Goal: Task Accomplishment & Management: Manage account settings

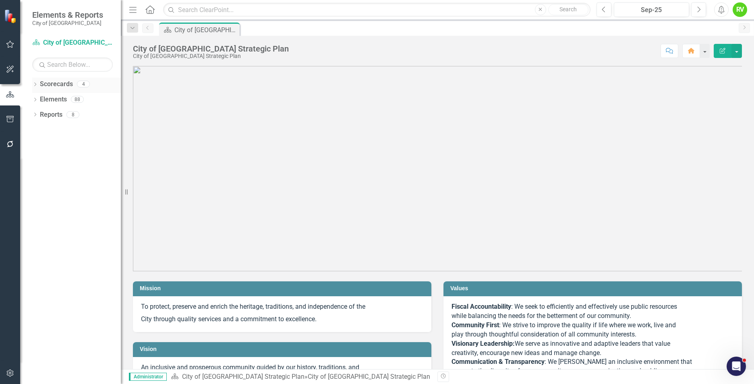
click at [38, 83] on div "Dropdown Scorecards 4" at bounding box center [76, 85] width 89 height 15
click at [37, 85] on icon "Dropdown" at bounding box center [35, 85] width 6 height 4
drag, startPoint x: 41, startPoint y: 99, endPoint x: 40, endPoint y: 110, distance: 10.9
click at [41, 99] on icon "Dropdown" at bounding box center [39, 99] width 6 height 5
click at [60, 130] on link "Planning Department" at bounding box center [86, 130] width 68 height 9
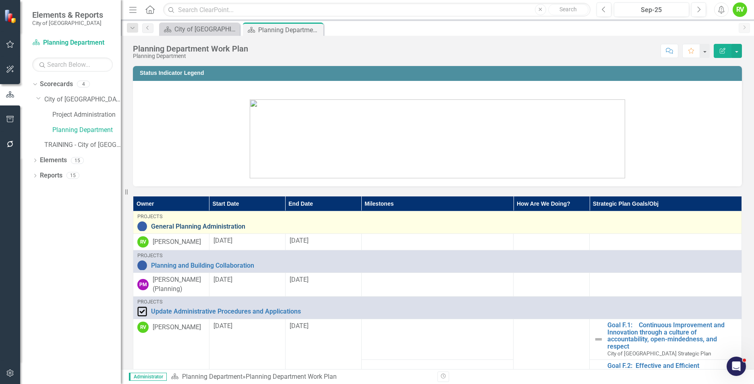
click at [201, 228] on link "General Planning Administration" at bounding box center [444, 226] width 587 height 7
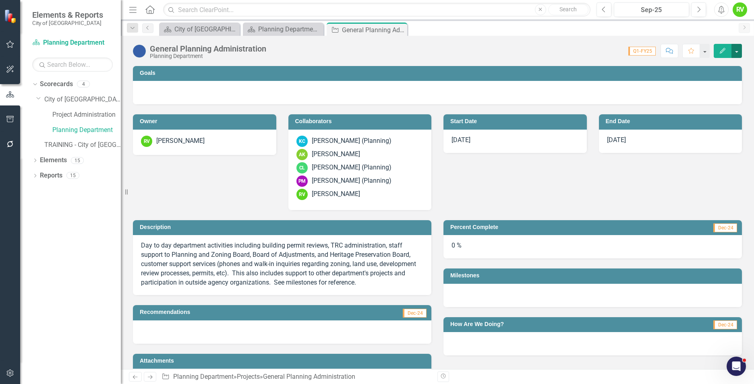
click at [739, 52] on button "button" at bounding box center [737, 51] width 10 height 14
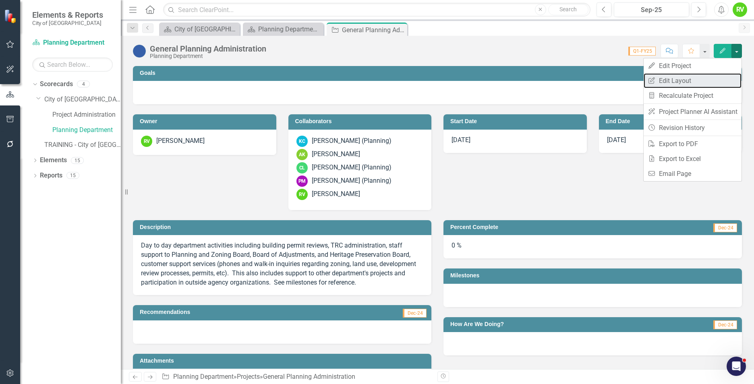
click at [660, 81] on link "Edit Report Edit Layout" at bounding box center [693, 80] width 98 height 15
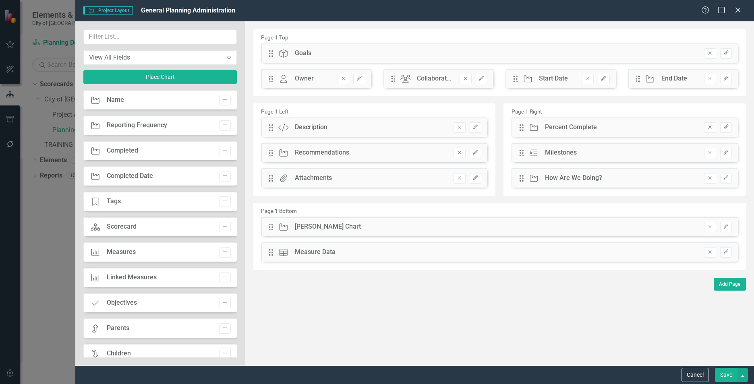
click at [710, 128] on icon "Remove" at bounding box center [710, 127] width 6 height 5
click at [710, 126] on icon "Remove" at bounding box center [710, 127] width 6 height 5
click at [723, 372] on button "Save" at bounding box center [726, 375] width 23 height 14
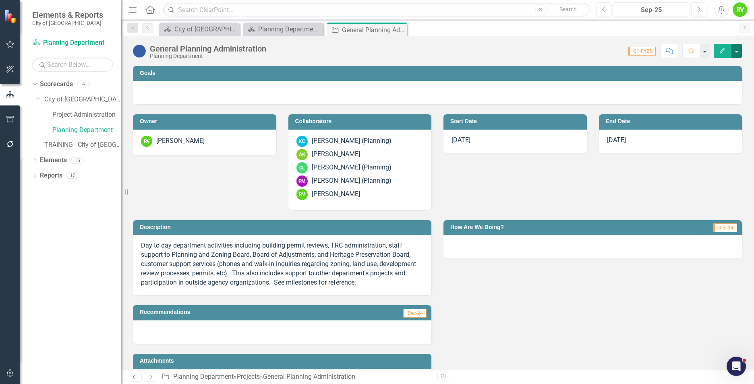
click at [736, 47] on button "button" at bounding box center [737, 51] width 10 height 14
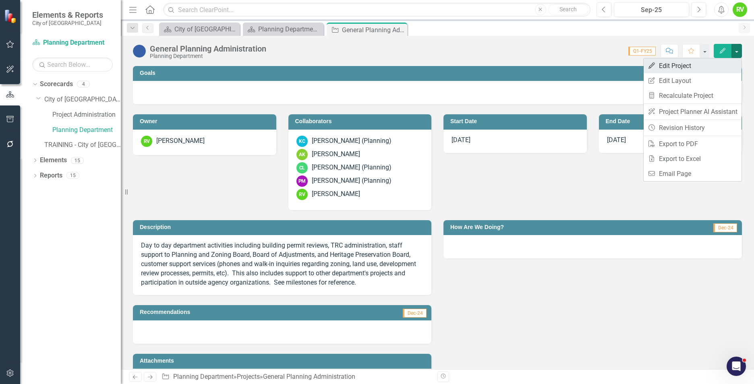
click at [668, 70] on link "Edit Edit Project" at bounding box center [693, 65] width 98 height 15
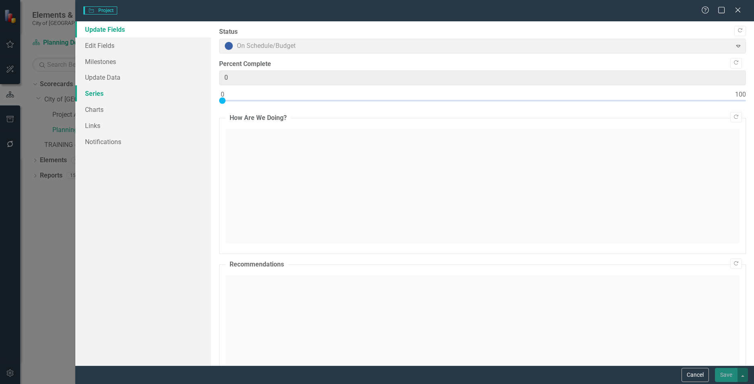
click at [93, 93] on link "Series" at bounding box center [143, 93] width 136 height 16
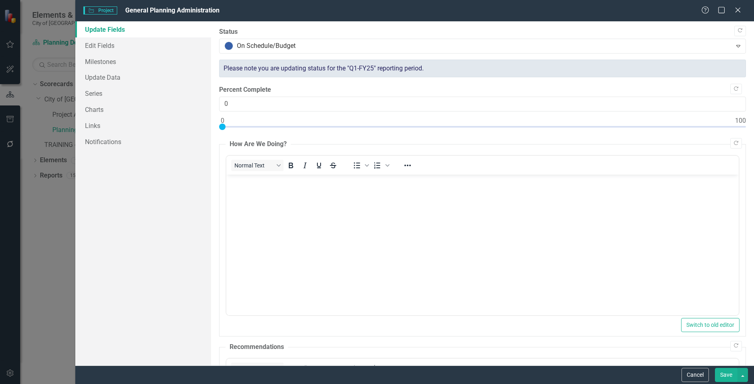
click at [107, 31] on link "Update Fields" at bounding box center [143, 29] width 136 height 16
click at [102, 44] on link "Edit Fields" at bounding box center [143, 45] width 136 height 16
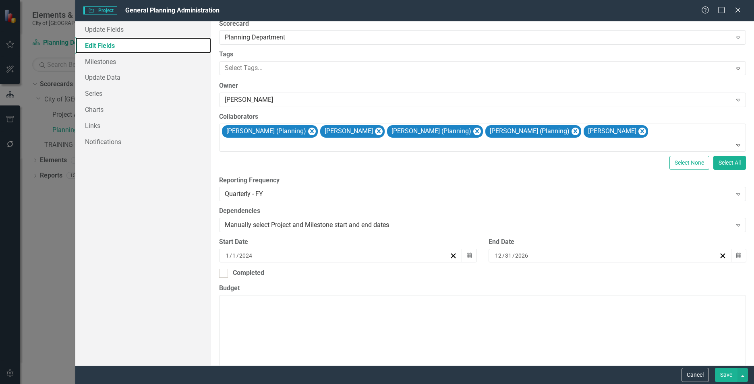
scroll to position [81, 0]
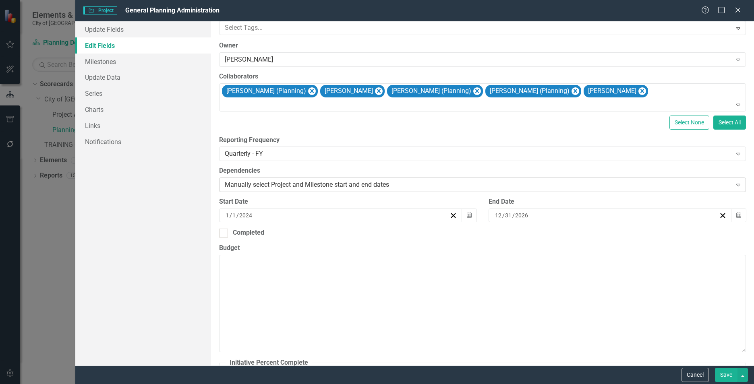
click at [406, 184] on div "Manually select Project and Milestone start and end dates" at bounding box center [478, 184] width 507 height 9
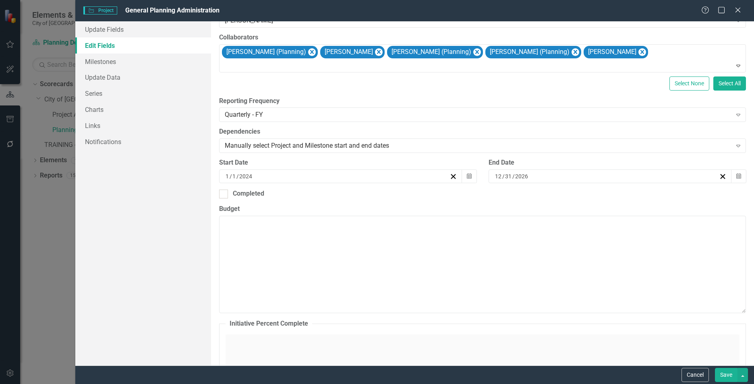
scroll to position [116, 0]
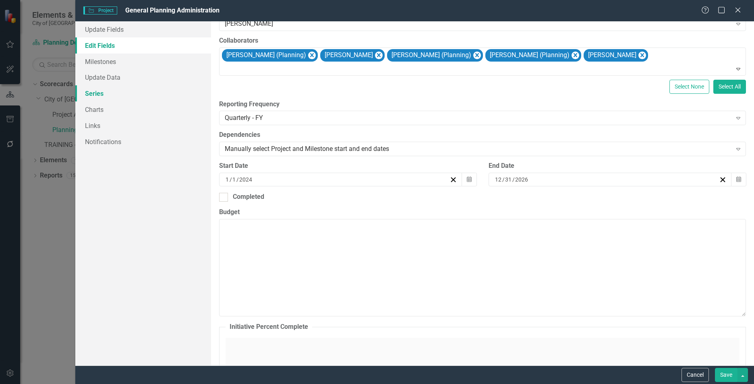
click at [99, 93] on link "Series" at bounding box center [143, 93] width 136 height 16
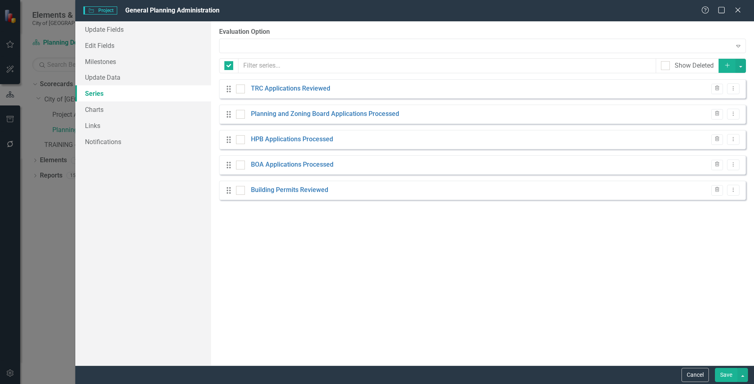
checkbox input "false"
click at [294, 86] on link "TRC Applications Reviewed" at bounding box center [290, 88] width 79 height 9
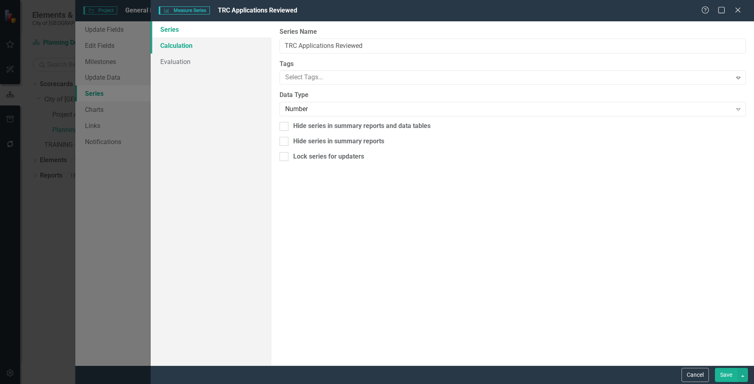
click at [184, 45] on link "Calculation" at bounding box center [211, 45] width 121 height 16
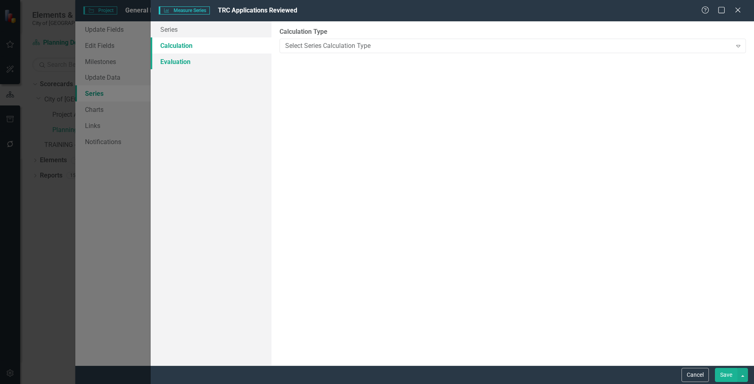
click at [179, 60] on link "Evaluation" at bounding box center [211, 62] width 121 height 16
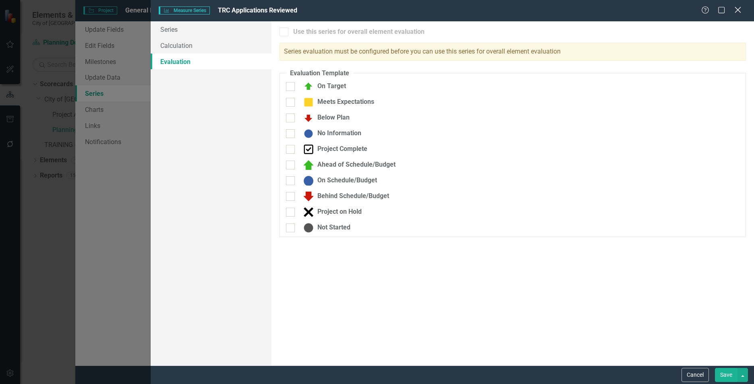
click at [742, 11] on icon "Close" at bounding box center [738, 10] width 10 height 8
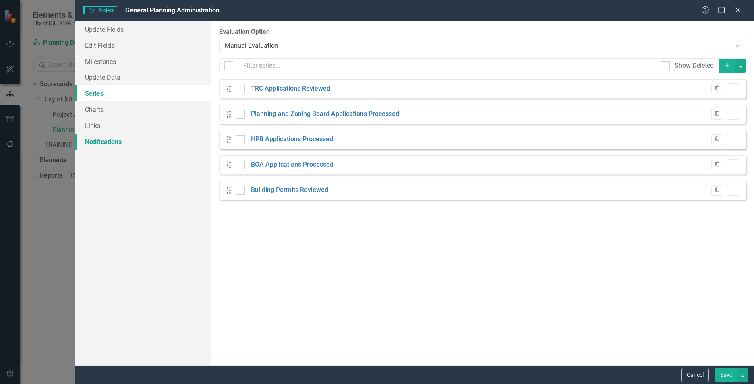
click at [96, 141] on link "Notifications" at bounding box center [143, 142] width 136 height 16
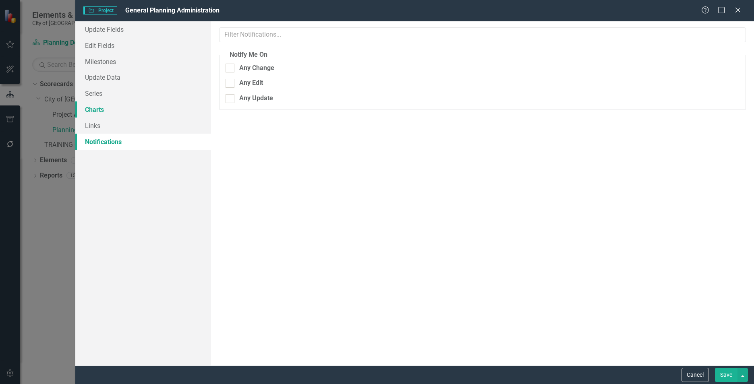
click at [98, 109] on link "Charts" at bounding box center [143, 110] width 136 height 16
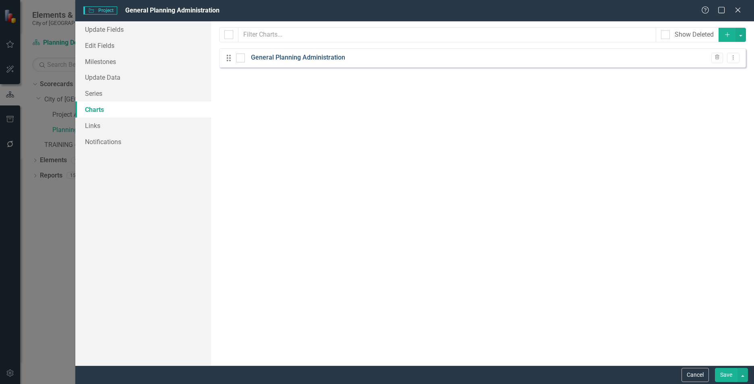
click at [295, 56] on link "General Planning Administration" at bounding box center [298, 57] width 94 height 9
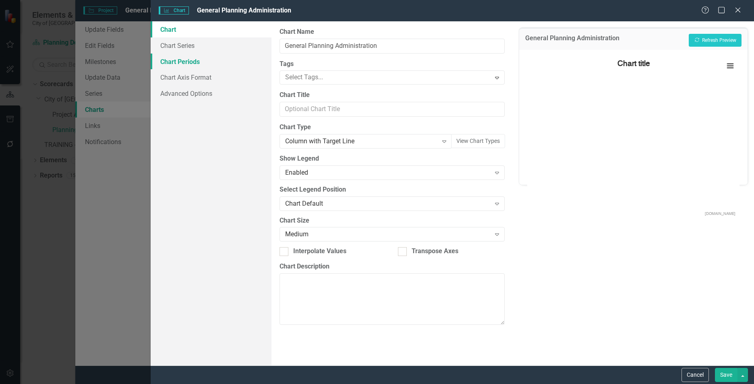
click at [186, 61] on link "Chart Periods" at bounding box center [211, 62] width 121 height 16
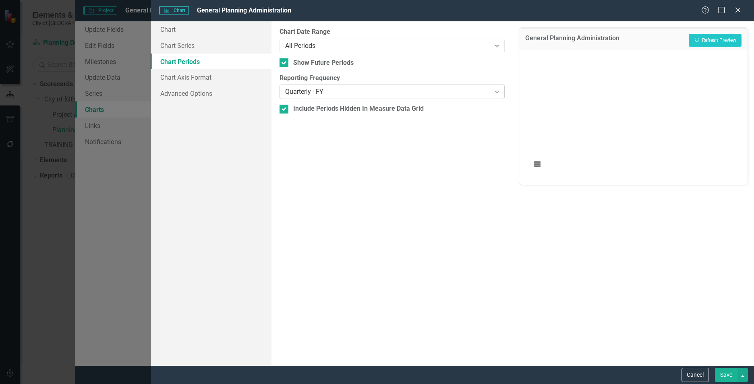
click at [418, 89] on div "Quarterly - FY" at bounding box center [387, 91] width 205 height 9
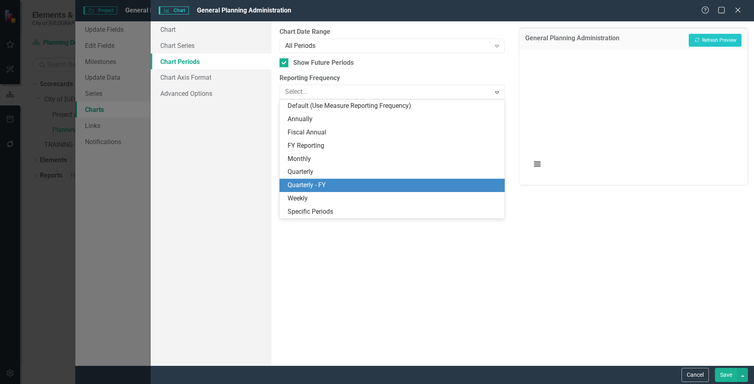
click at [319, 185] on div "Quarterly - FY" at bounding box center [394, 185] width 212 height 9
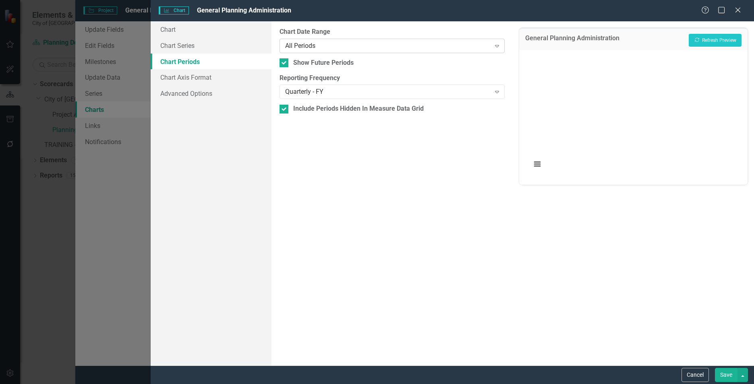
click at [332, 42] on div "All Periods" at bounding box center [387, 45] width 205 height 9
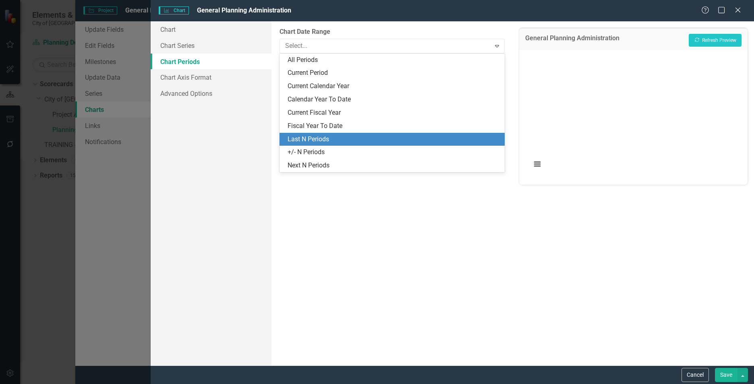
click at [315, 139] on div "Last N Periods" at bounding box center [394, 139] width 212 height 9
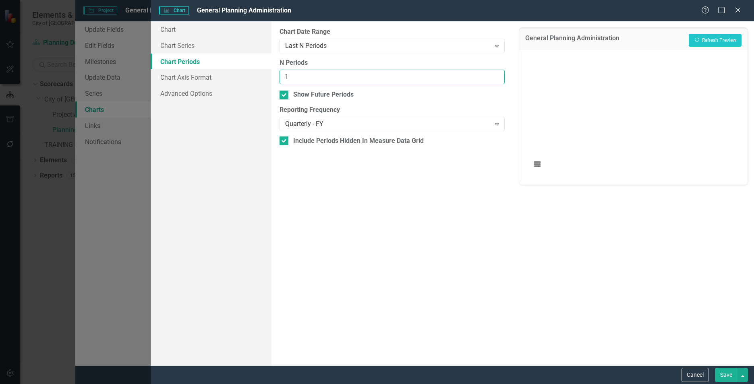
click at [496, 75] on input "1" at bounding box center [392, 77] width 225 height 15
click at [496, 75] on input "2" at bounding box center [392, 77] width 225 height 15
click at [496, 75] on input "3" at bounding box center [392, 77] width 225 height 15
type input "4"
click at [496, 75] on input "4" at bounding box center [392, 77] width 225 height 15
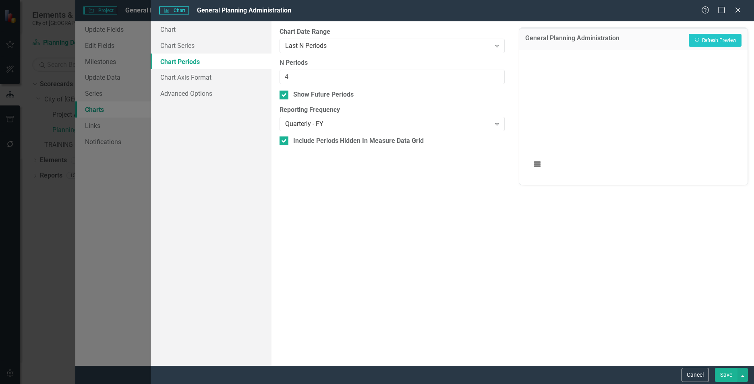
click at [730, 378] on button "Save" at bounding box center [726, 375] width 23 height 14
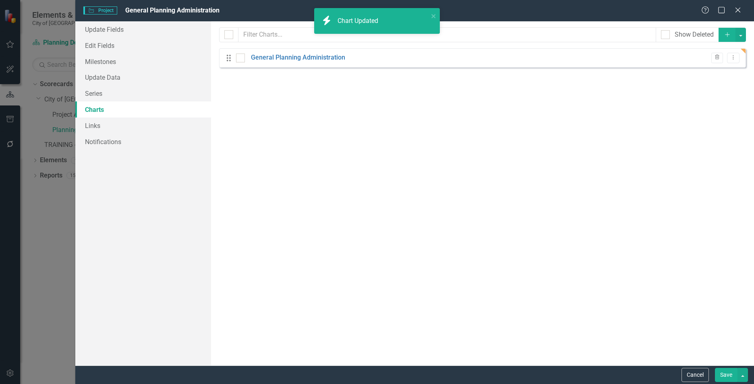
click at [728, 377] on button "Save" at bounding box center [726, 375] width 23 height 14
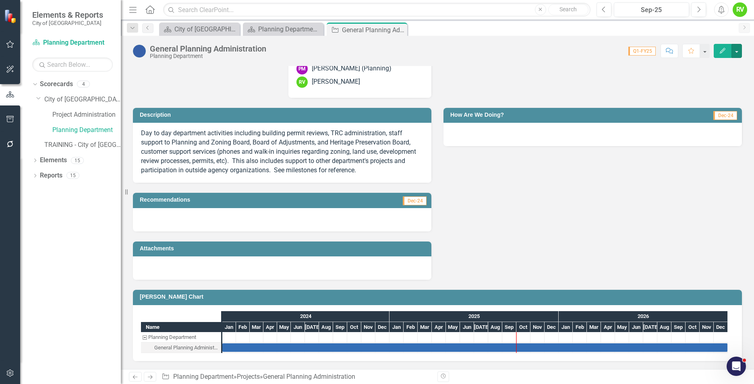
scroll to position [292, 0]
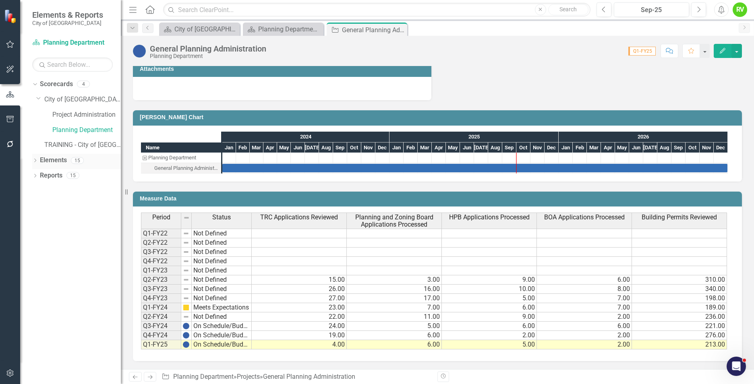
click at [37, 160] on icon "Dropdown" at bounding box center [35, 161] width 6 height 4
click at [57, 207] on link "Measure Measures" at bounding box center [64, 206] width 40 height 9
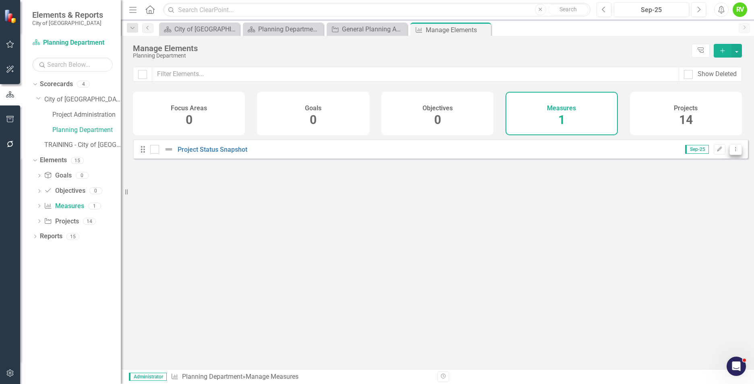
click at [736, 151] on icon at bounding box center [736, 149] width 1 height 4
click at [699, 172] on link "Edit Edit Measure" at bounding box center [699, 169] width 73 height 15
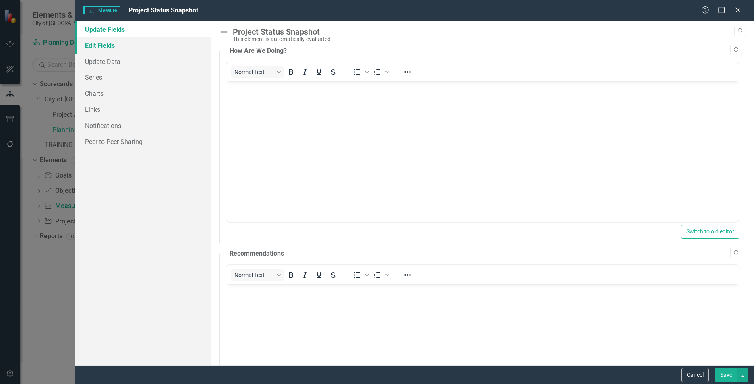
click at [88, 49] on link "Edit Fields" at bounding box center [143, 45] width 136 height 16
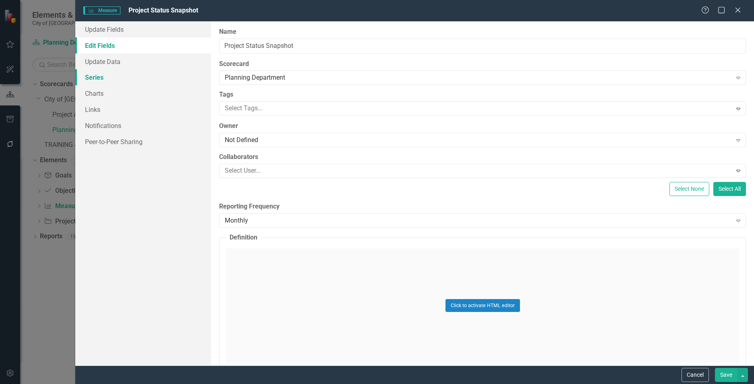
click at [102, 77] on link "Series" at bounding box center [143, 77] width 136 height 16
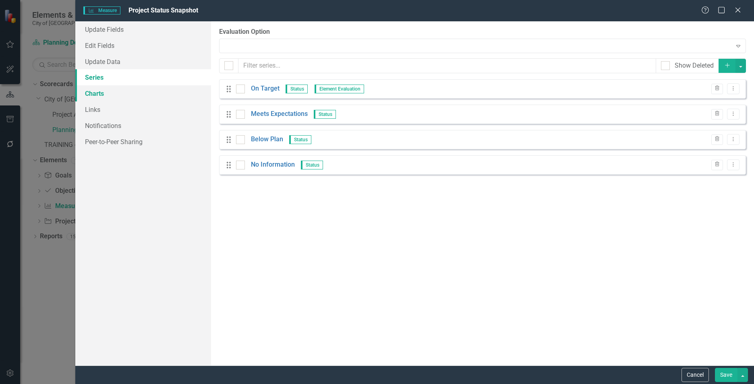
click at [104, 91] on link "Charts" at bounding box center [143, 93] width 136 height 16
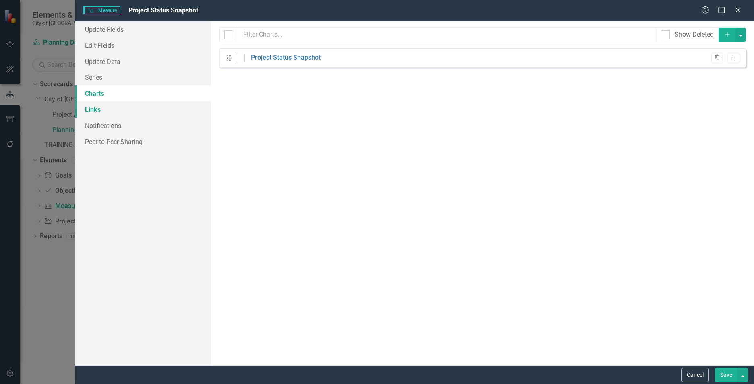
drag, startPoint x: 103, startPoint y: 112, endPoint x: 125, endPoint y: 110, distance: 22.2
click at [103, 112] on link "Links" at bounding box center [143, 110] width 136 height 16
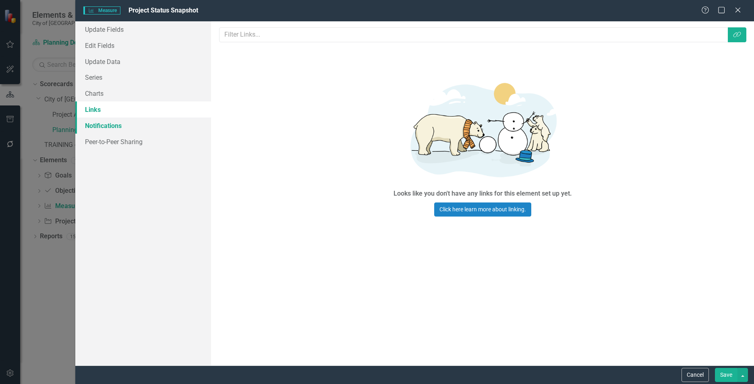
click at [144, 129] on link "Notifications" at bounding box center [143, 126] width 136 height 16
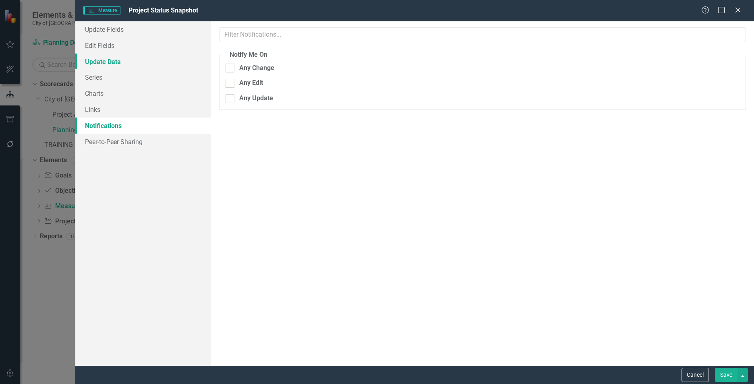
click at [102, 59] on link "Update Data" at bounding box center [143, 62] width 136 height 16
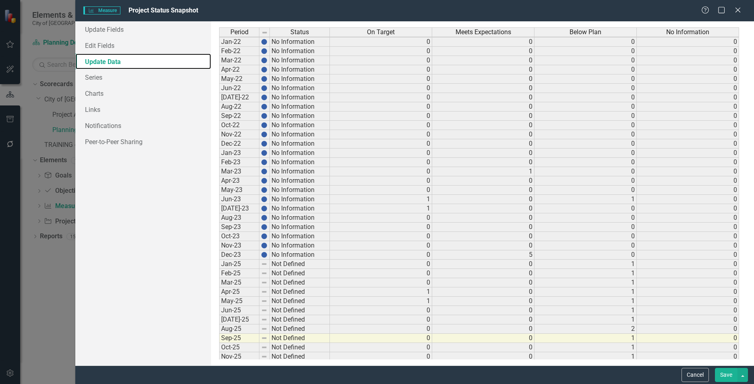
scroll to position [2, 0]
click at [241, 330] on td "Aug-25" at bounding box center [239, 326] width 40 height 9
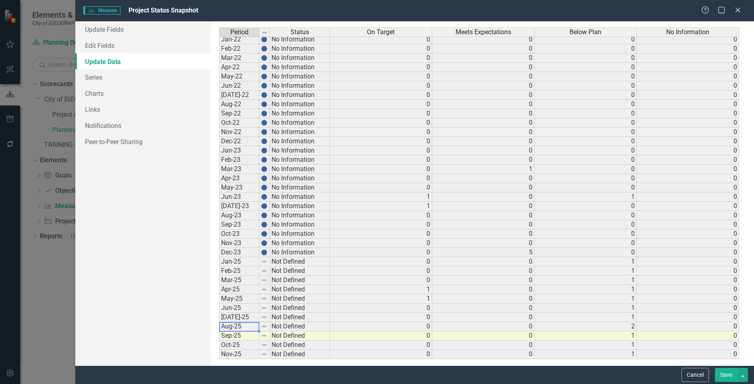
click at [239, 320] on td "[DATE]-25" at bounding box center [239, 317] width 40 height 9
click at [238, 328] on td "Aug-25" at bounding box center [239, 326] width 40 height 9
click at [237, 336] on td "Sep-25" at bounding box center [239, 336] width 40 height 9
click at [219, 340] on div "Period Status Jan-22 No Information Feb-22 No Information Mar-22 No Information…" at bounding box center [219, 192] width 0 height 334
click at [236, 348] on td "Oct-25" at bounding box center [239, 345] width 40 height 9
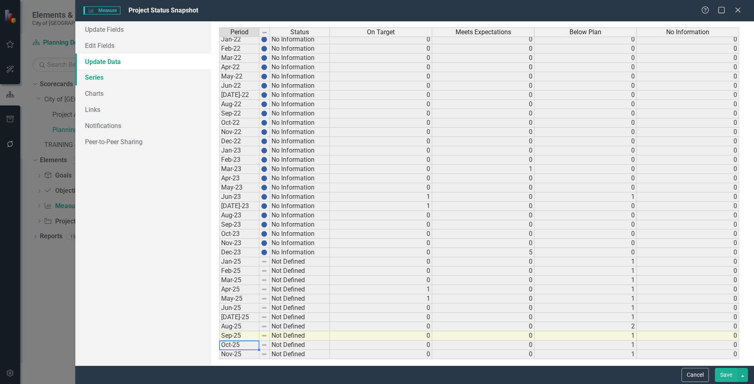
click at [88, 75] on link "Series" at bounding box center [143, 77] width 136 height 16
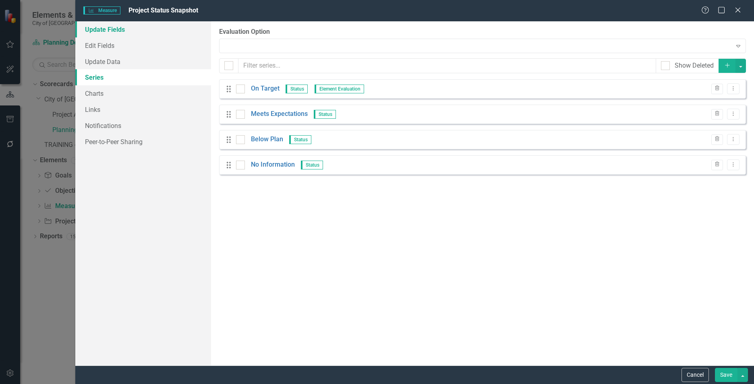
click at [111, 29] on link "Update Fields" at bounding box center [143, 29] width 136 height 16
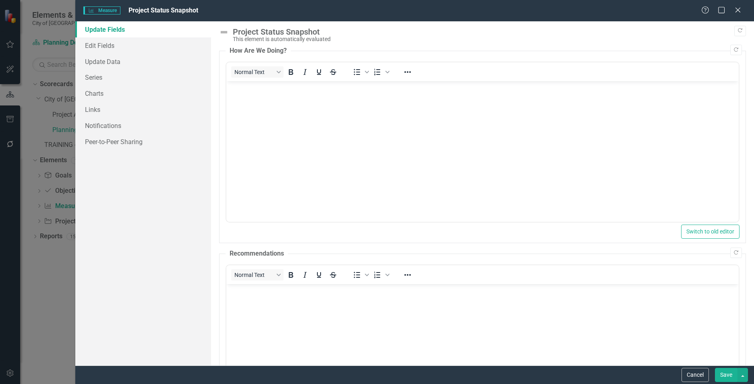
click at [726, 377] on button "Save" at bounding box center [726, 375] width 23 height 14
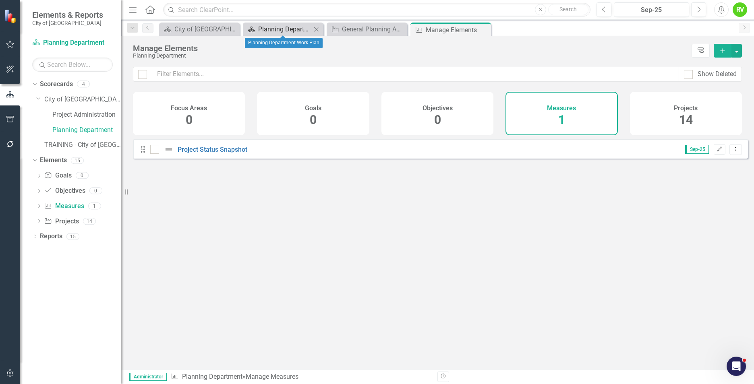
click at [292, 30] on div "Planning Department Work Plan" at bounding box center [284, 29] width 53 height 10
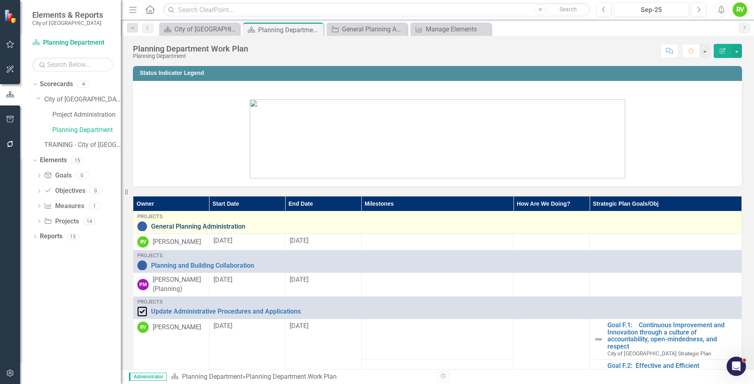
click at [207, 224] on link "General Planning Administration" at bounding box center [444, 226] width 587 height 7
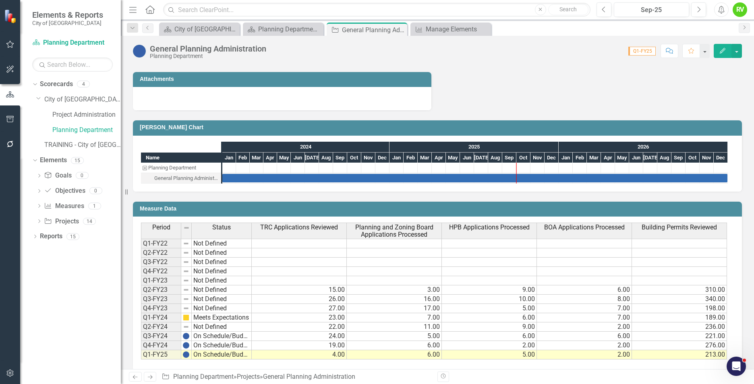
scroll to position [292, 0]
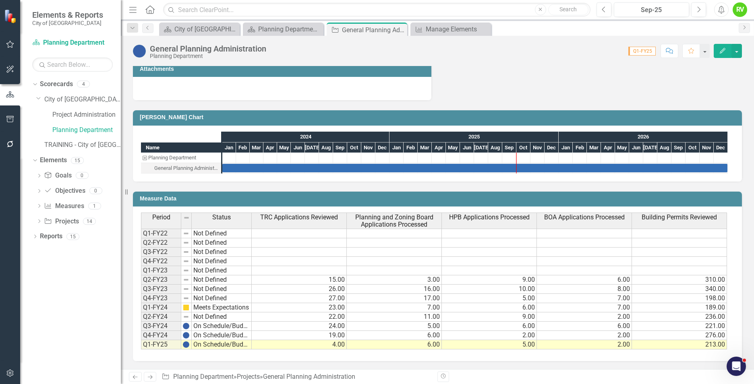
click at [444, 199] on h3 "Measure Data" at bounding box center [439, 199] width 598 height 6
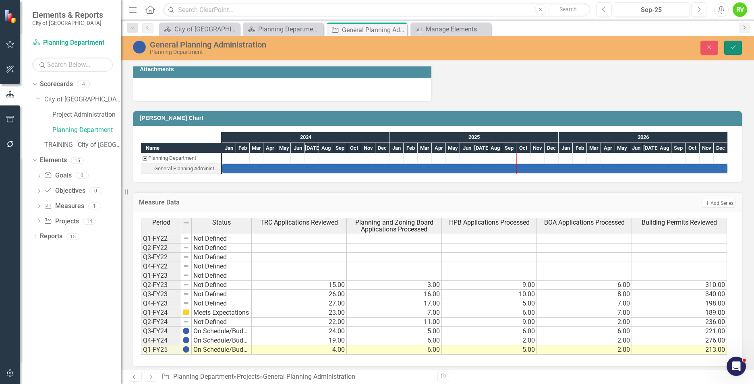
click at [728, 45] on button "Save" at bounding box center [733, 48] width 18 height 14
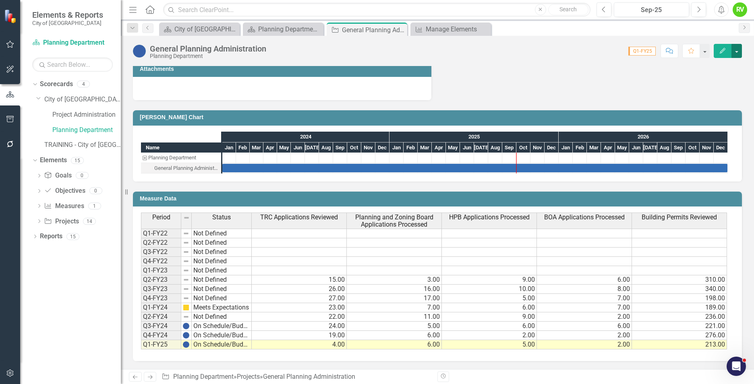
click at [736, 50] on button "button" at bounding box center [737, 51] width 10 height 14
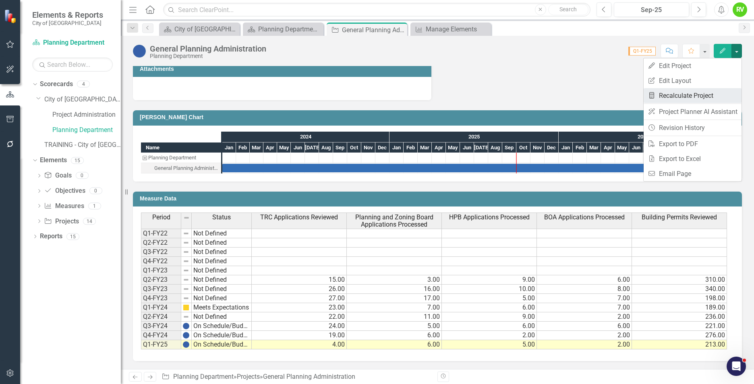
click at [676, 95] on link "Recalculate Measure Recalculate Project" at bounding box center [693, 95] width 98 height 15
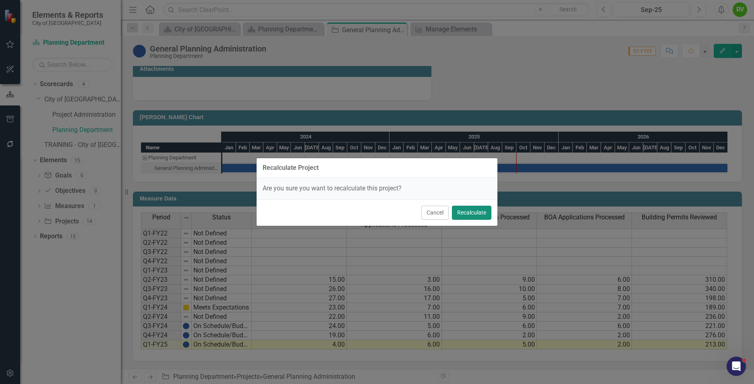
click at [469, 211] on button "Recalculate" at bounding box center [471, 213] width 39 height 14
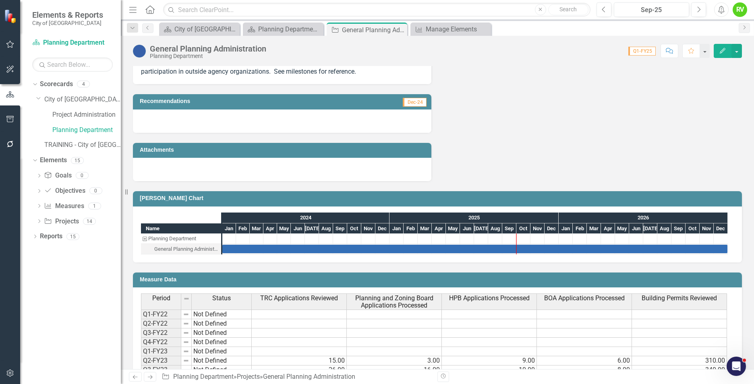
scroll to position [211, 0]
click at [737, 54] on button "button" at bounding box center [737, 51] width 10 height 14
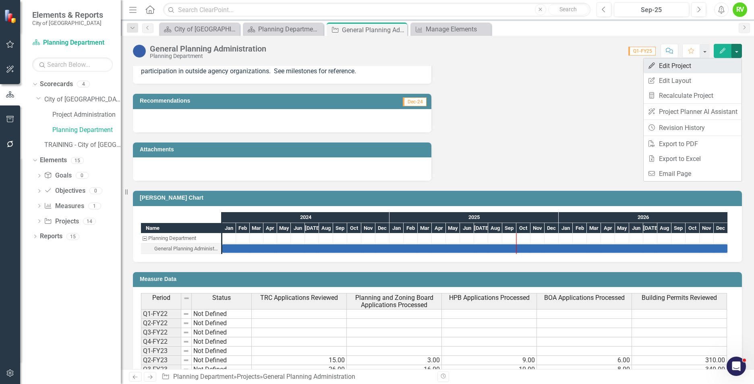
click at [671, 67] on link "Edit Edit Project" at bounding box center [693, 65] width 98 height 15
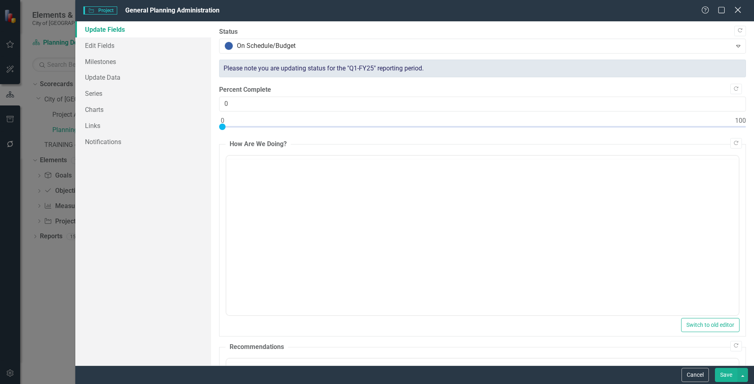
click at [740, 10] on icon "Close" at bounding box center [738, 10] width 10 height 8
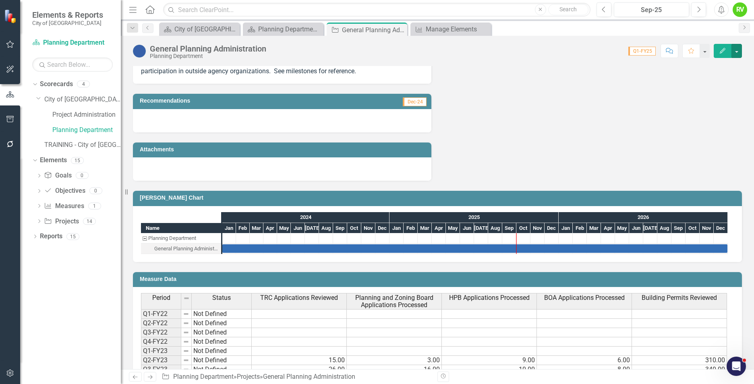
click at [734, 47] on button "button" at bounding box center [737, 51] width 10 height 14
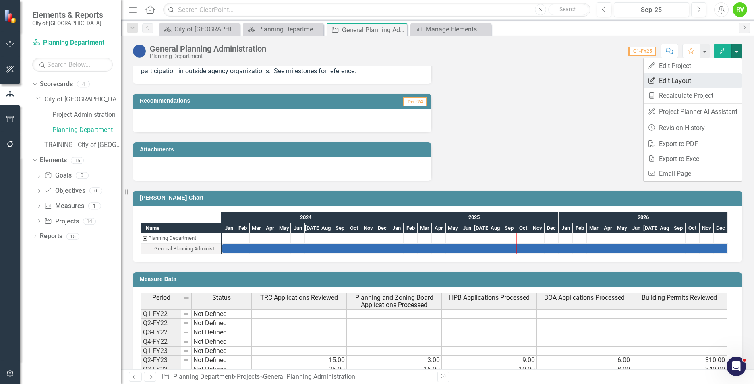
click at [674, 80] on link "Edit Report Edit Layout" at bounding box center [693, 80] width 98 height 15
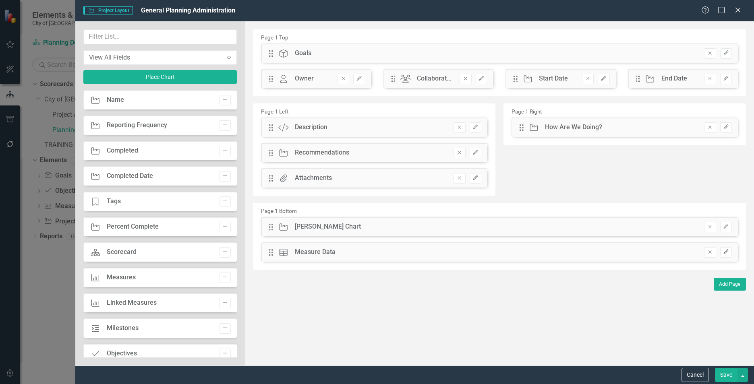
click at [725, 253] on icon "button" at bounding box center [725, 252] width 5 height 5
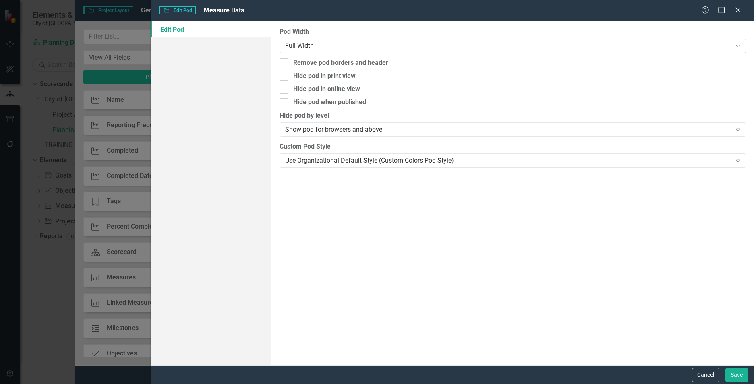
click at [295, 48] on div "Full Width" at bounding box center [508, 45] width 447 height 9
click at [738, 7] on icon "Close" at bounding box center [738, 10] width 10 height 8
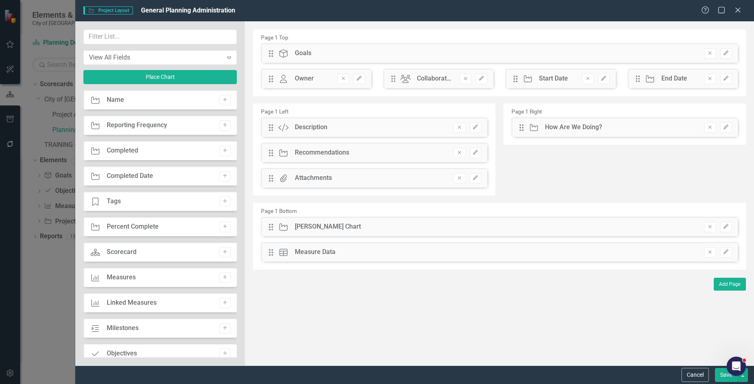
click at [356, 291] on div "The fields (or pods) that are available for you to include on the detail page a…" at bounding box center [499, 193] width 509 height 344
click at [701, 372] on button "Cancel" at bounding box center [695, 375] width 27 height 14
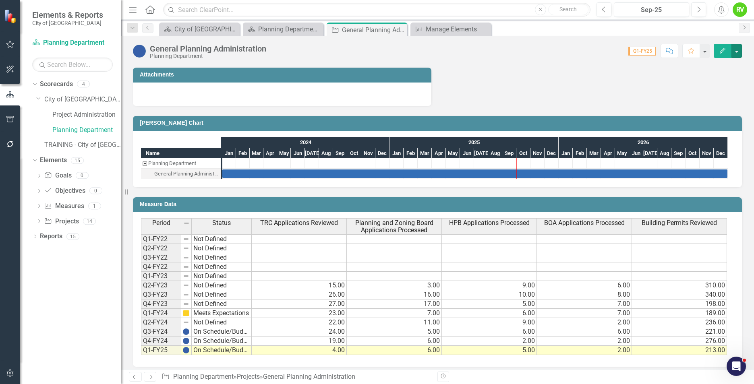
scroll to position [292, 0]
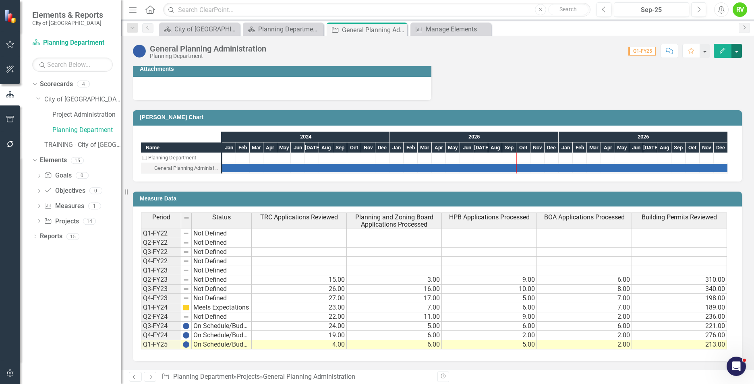
click at [738, 53] on button "button" at bounding box center [737, 51] width 10 height 14
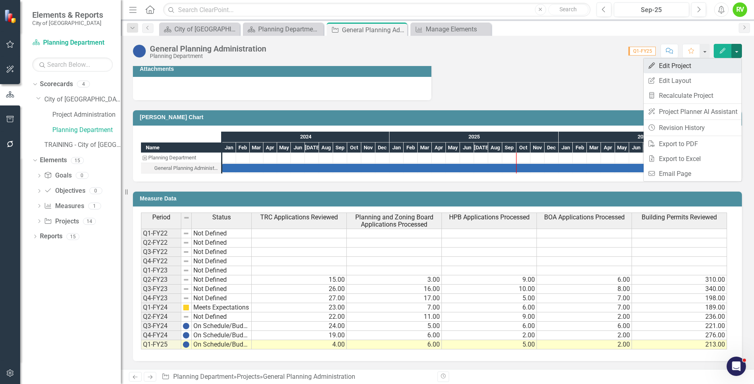
click at [664, 66] on link "Edit Edit Project" at bounding box center [693, 65] width 98 height 15
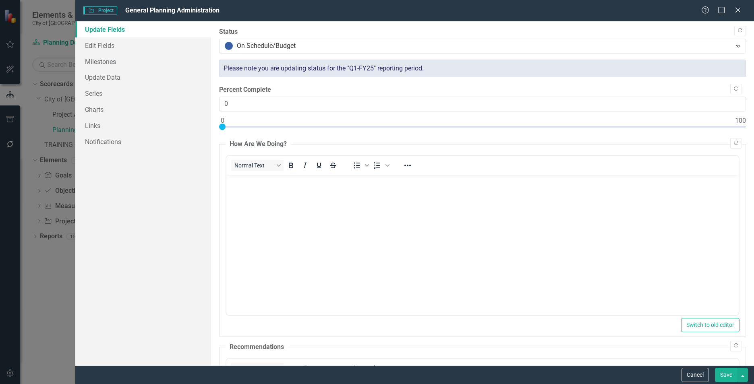
scroll to position [0, 0]
click at [119, 48] on link "Edit Fields" at bounding box center [143, 45] width 136 height 16
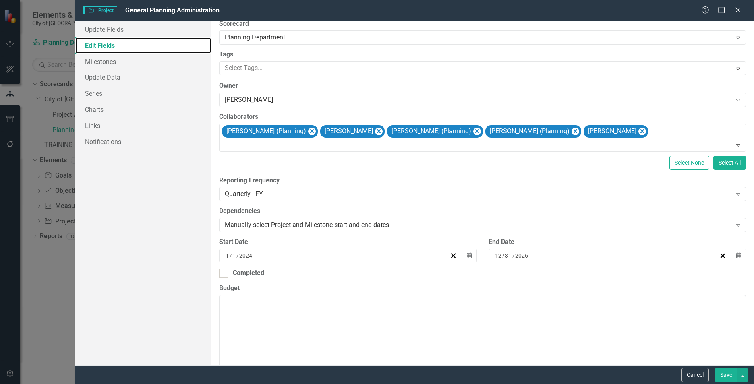
scroll to position [81, 0]
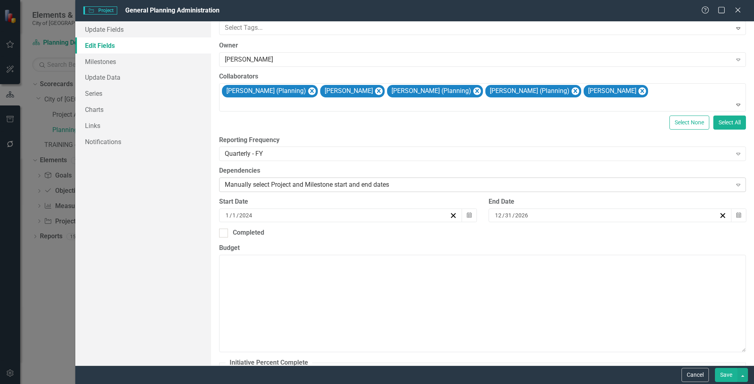
click at [305, 185] on div "Manually select Project and Milestone start and end dates" at bounding box center [478, 184] width 507 height 9
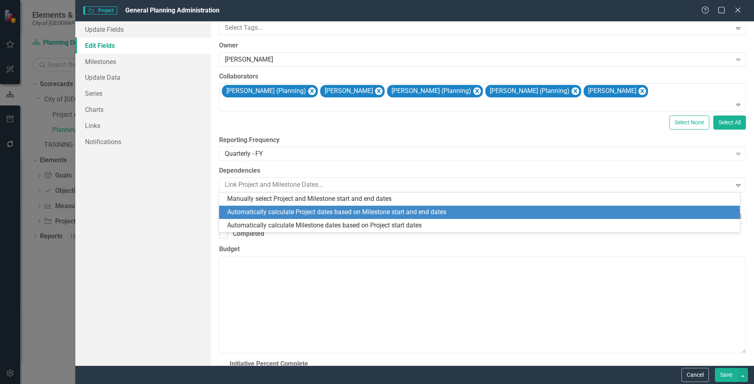
click at [296, 212] on div "Automatically calculate Project dates based on Milestone start and end dates" at bounding box center [481, 212] width 508 height 9
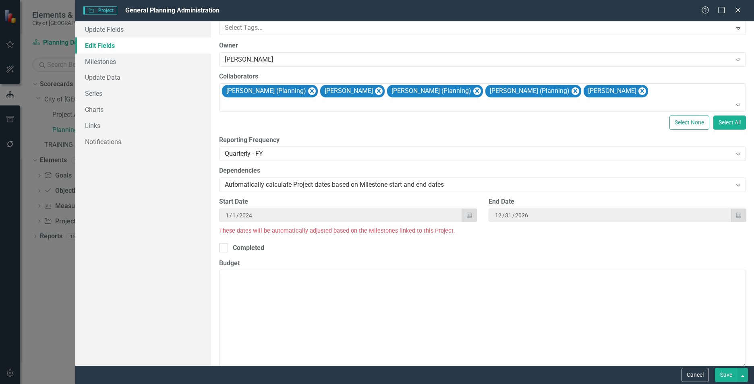
click at [724, 374] on button "Save" at bounding box center [726, 375] width 23 height 14
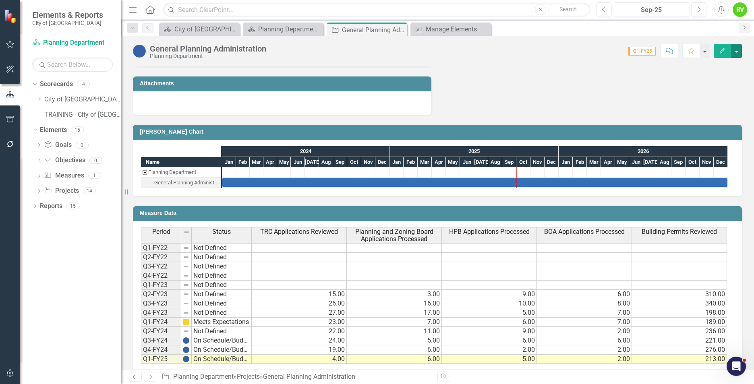
scroll to position [292, 0]
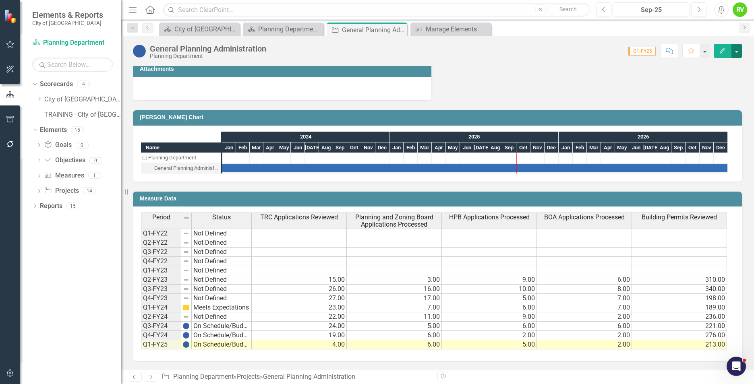
click at [736, 48] on button "button" at bounding box center [737, 51] width 10 height 14
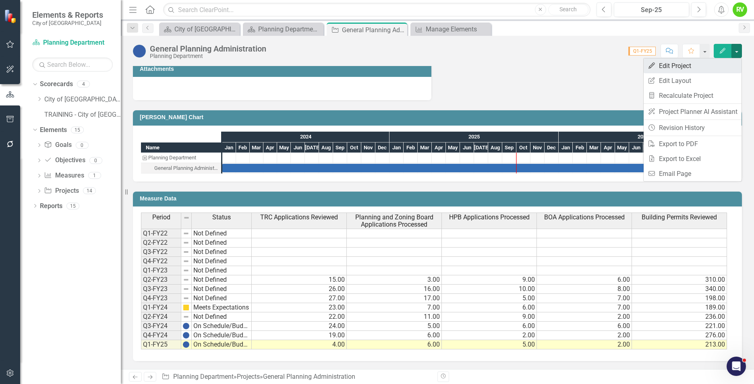
click at [674, 66] on link "Edit Edit Project" at bounding box center [693, 65] width 98 height 15
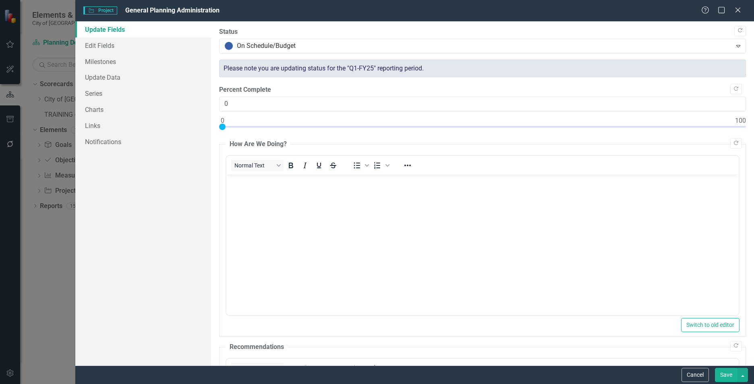
scroll to position [0, 0]
click at [101, 76] on link "Update Data" at bounding box center [143, 77] width 136 height 16
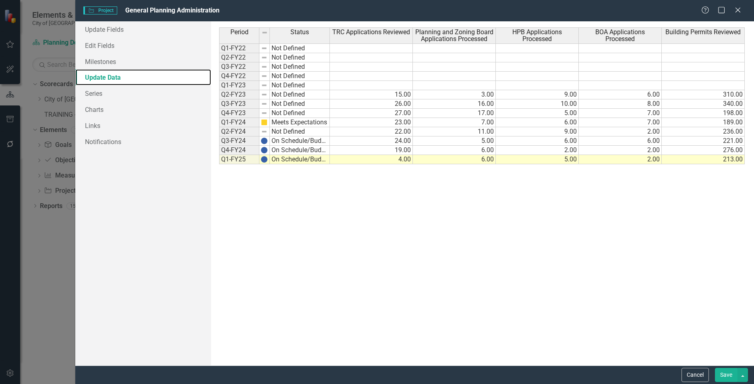
click at [246, 178] on div "Period Status Q1-FY22 Not Defined Q2-FY22 Not Defined Q3-FY22 Not Defined Q4-FY…" at bounding box center [275, 193] width 112 height 332
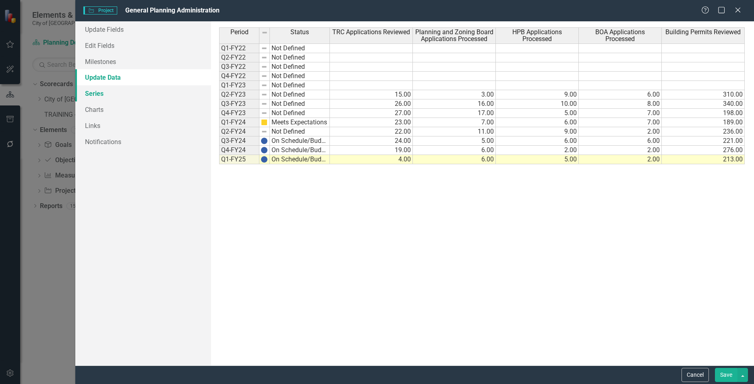
click at [100, 96] on link "Series" at bounding box center [143, 93] width 136 height 16
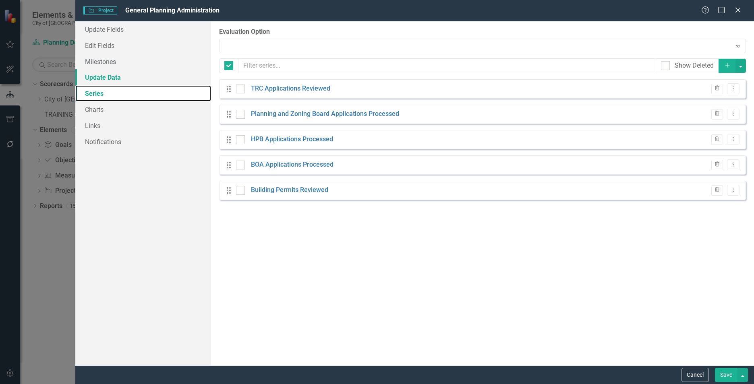
checkbox input "false"
click at [99, 79] on link "Update Data" at bounding box center [143, 77] width 136 height 16
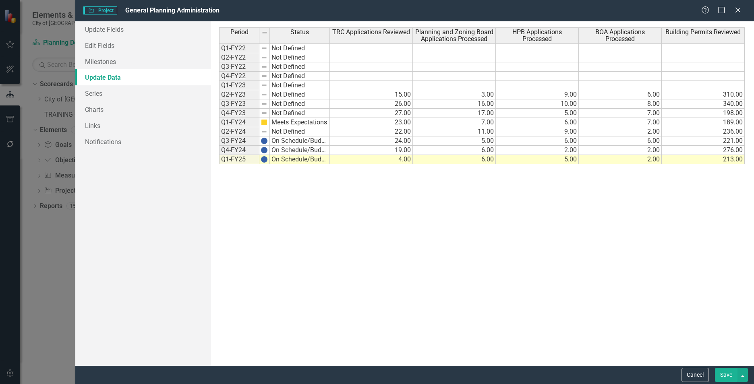
click at [231, 161] on td "Q1-FY25" at bounding box center [239, 159] width 40 height 9
click at [257, 168] on div "Period Status Q1-FY22 Not Defined Q2-FY22 Not Defined Q3-FY22 Not Defined Q4-FY…" at bounding box center [275, 193] width 112 height 332
click at [234, 155] on div at bounding box center [239, 155] width 40 height 1
click at [240, 160] on td "Q1-FY25" at bounding box center [239, 159] width 40 height 9
click at [250, 205] on div "Period Status Q1-FY22 Not Defined Q2-FY22 Not Defined Q3-FY22 Not Defined Q4-FY…" at bounding box center [275, 193] width 112 height 332
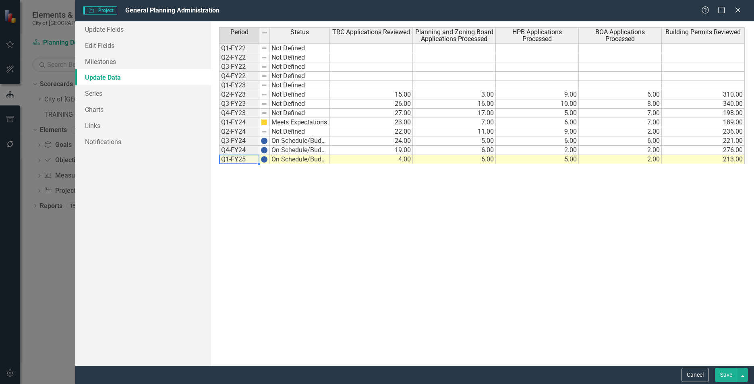
click at [104, 77] on link "Update Data" at bounding box center [143, 77] width 136 height 16
click at [96, 91] on link "Series" at bounding box center [143, 93] width 136 height 16
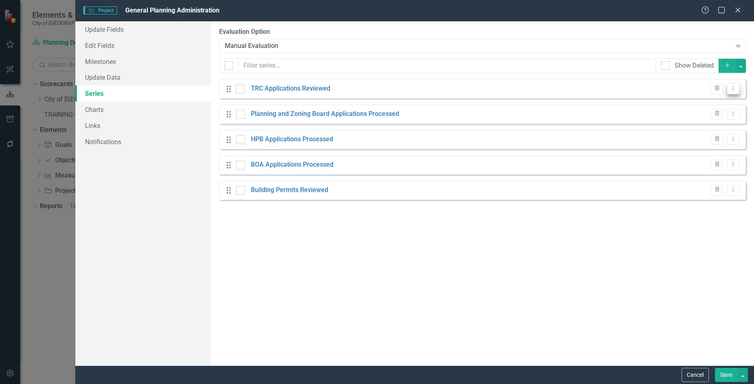
click at [736, 90] on icon "Dropdown Menu" at bounding box center [733, 88] width 7 height 5
click at [702, 102] on link "Edit Edit Measure Series" at bounding box center [693, 102] width 91 height 15
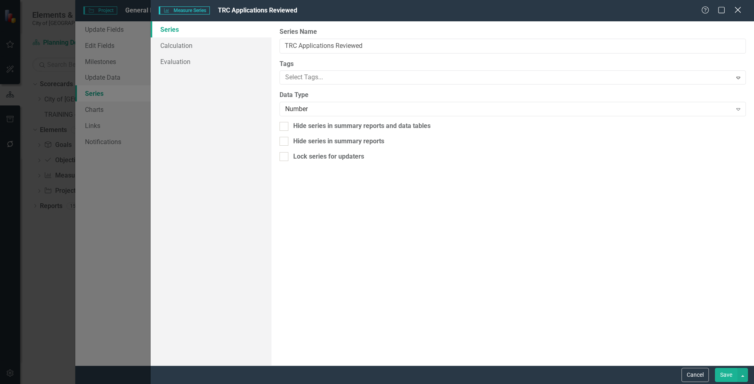
click at [735, 9] on icon "Close" at bounding box center [738, 10] width 10 height 8
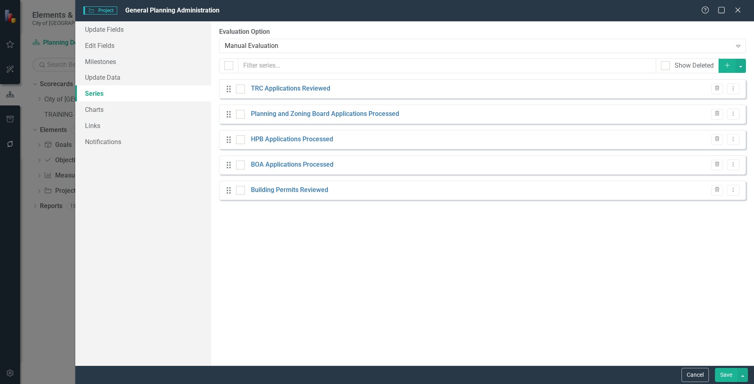
click at [353, 218] on div "From this page, you can add, edit, delete, or duplicate the measure series for …" at bounding box center [482, 193] width 543 height 344
click at [738, 6] on div "Close" at bounding box center [738, 10] width 10 height 11
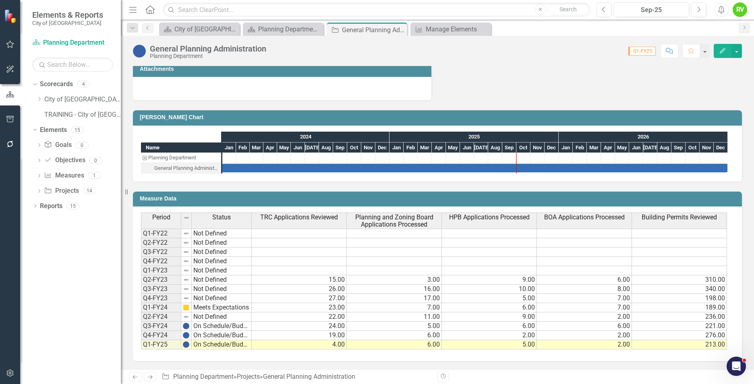
click at [130, 270] on div "Measure Data Last Calculated Period Status TRC Applications Reviewed Planning a…" at bounding box center [437, 272] width 621 height 180
